Goal: Task Accomplishment & Management: Manage account settings

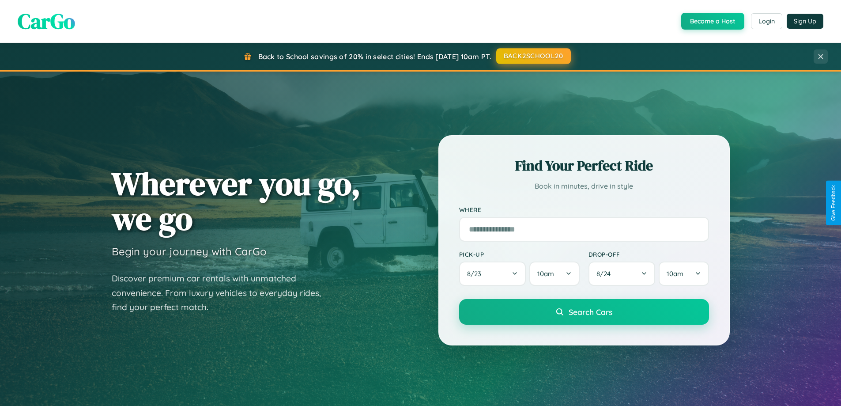
click at [533, 56] on button "BACK2SCHOOL20" at bounding box center [533, 56] width 75 height 16
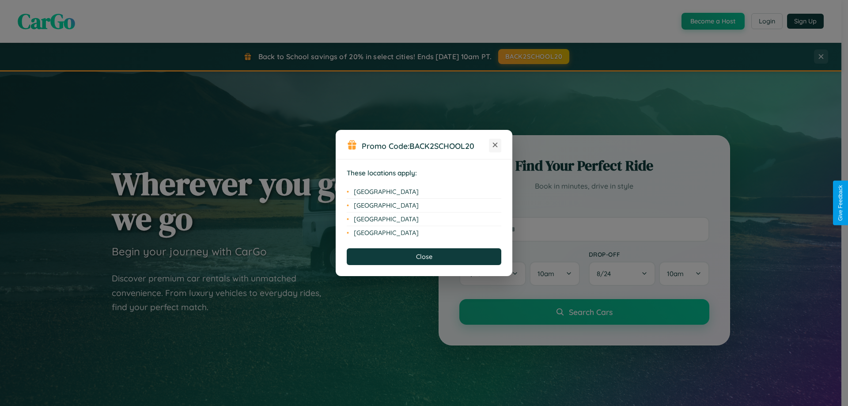
click at [495, 145] on icon at bounding box center [495, 145] width 5 height 5
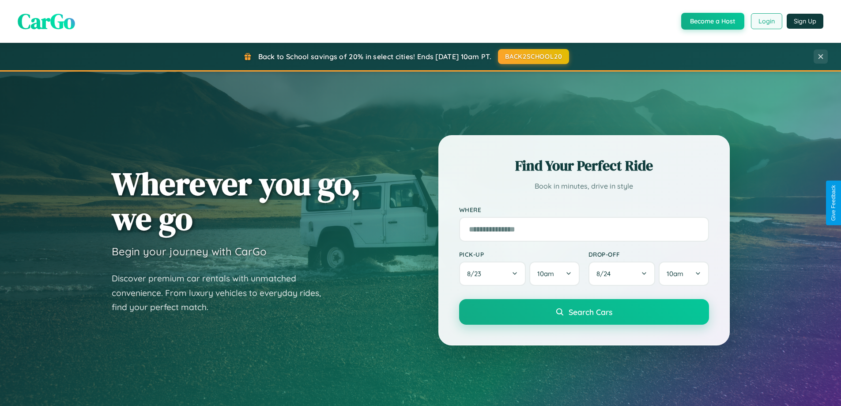
click at [766, 21] on button "Login" at bounding box center [766, 21] width 31 height 16
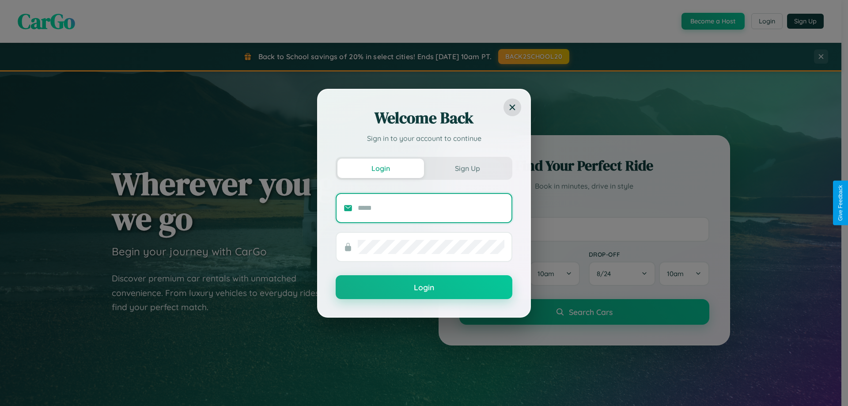
click at [431, 208] on input "text" at bounding box center [431, 208] width 147 height 14
type input "**********"
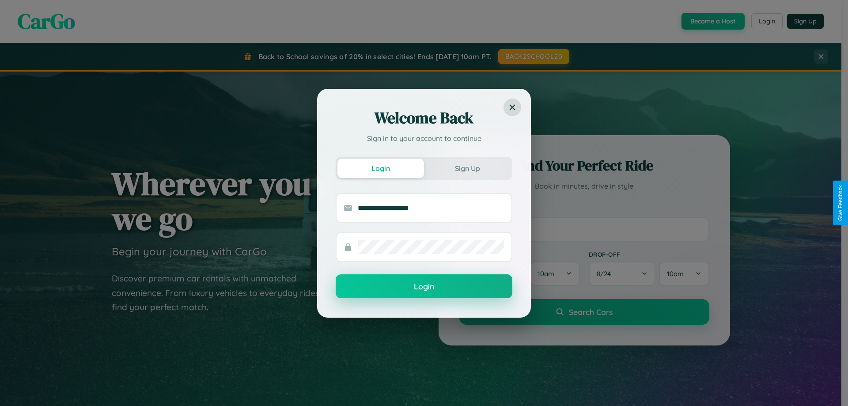
click at [424, 286] on button "Login" at bounding box center [424, 286] width 177 height 24
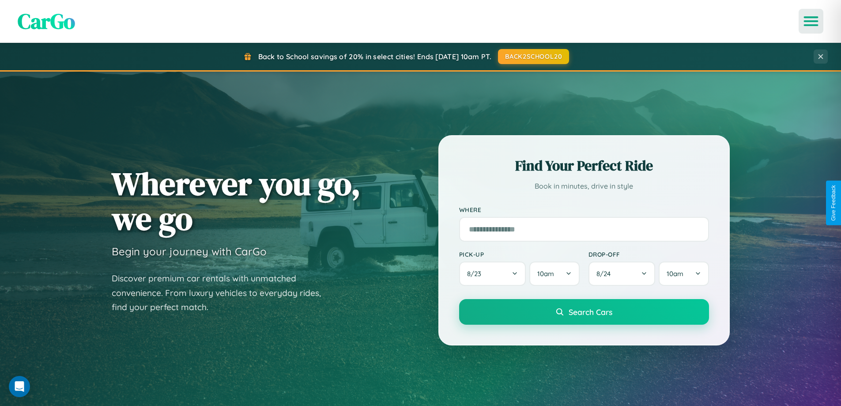
click at [811, 21] on icon "Open menu" at bounding box center [811, 21] width 13 height 8
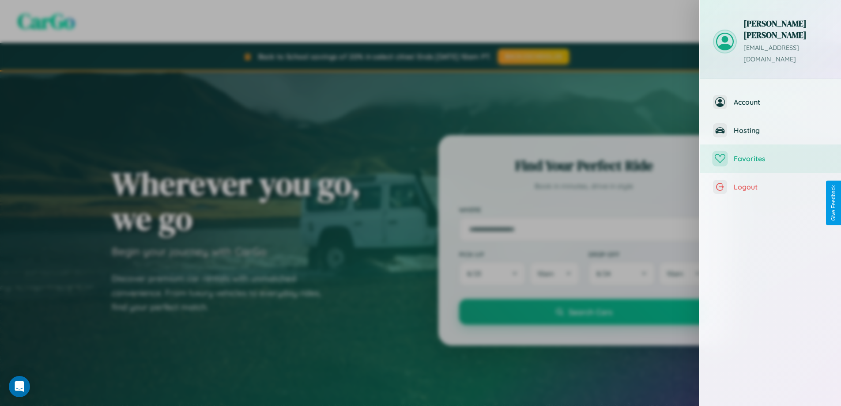
click at [770, 154] on span "Favorites" at bounding box center [781, 158] width 94 height 9
